Goal: Information Seeking & Learning: Learn about a topic

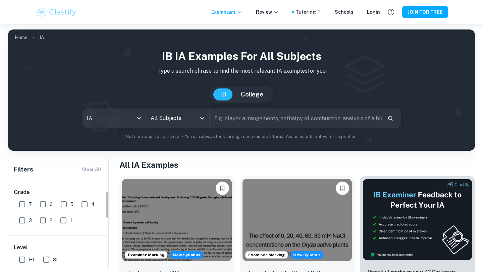
scroll to position [49, 0]
click at [171, 118] on input "All Subjects" at bounding box center [172, 118] width 47 height 13
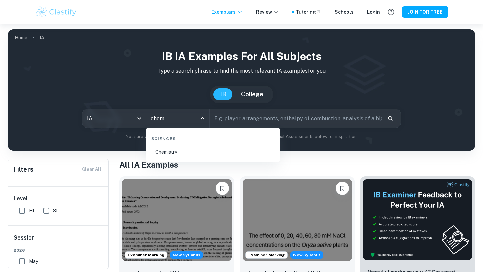
click at [188, 151] on li "Chemistry" at bounding box center [212, 151] width 129 height 15
type input "Chemistry"
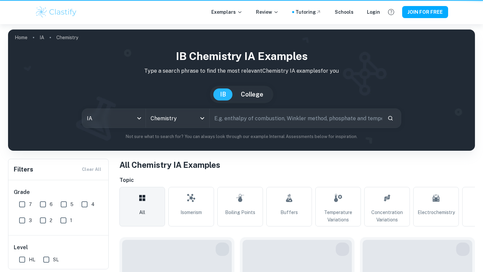
click at [230, 120] on input "text" at bounding box center [295, 118] width 172 height 19
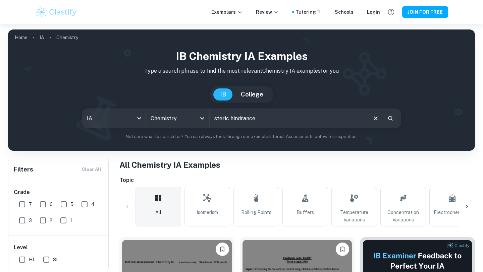
type input "steric hindrance"
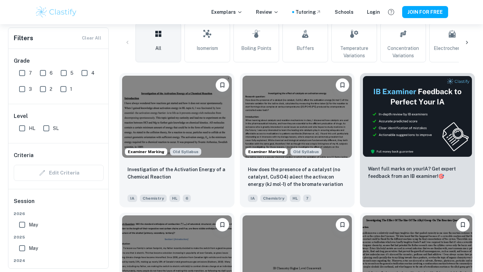
scroll to position [167, 0]
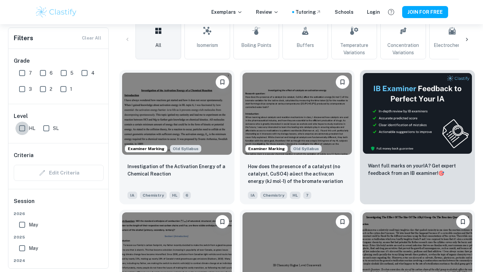
click at [26, 127] on input "HL" at bounding box center [21, 128] width 13 height 13
checkbox input "true"
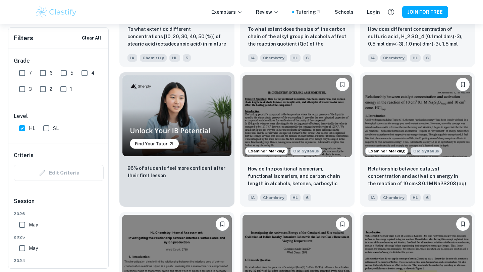
scroll to position [465, 0]
